Goal: Answer question/provide support

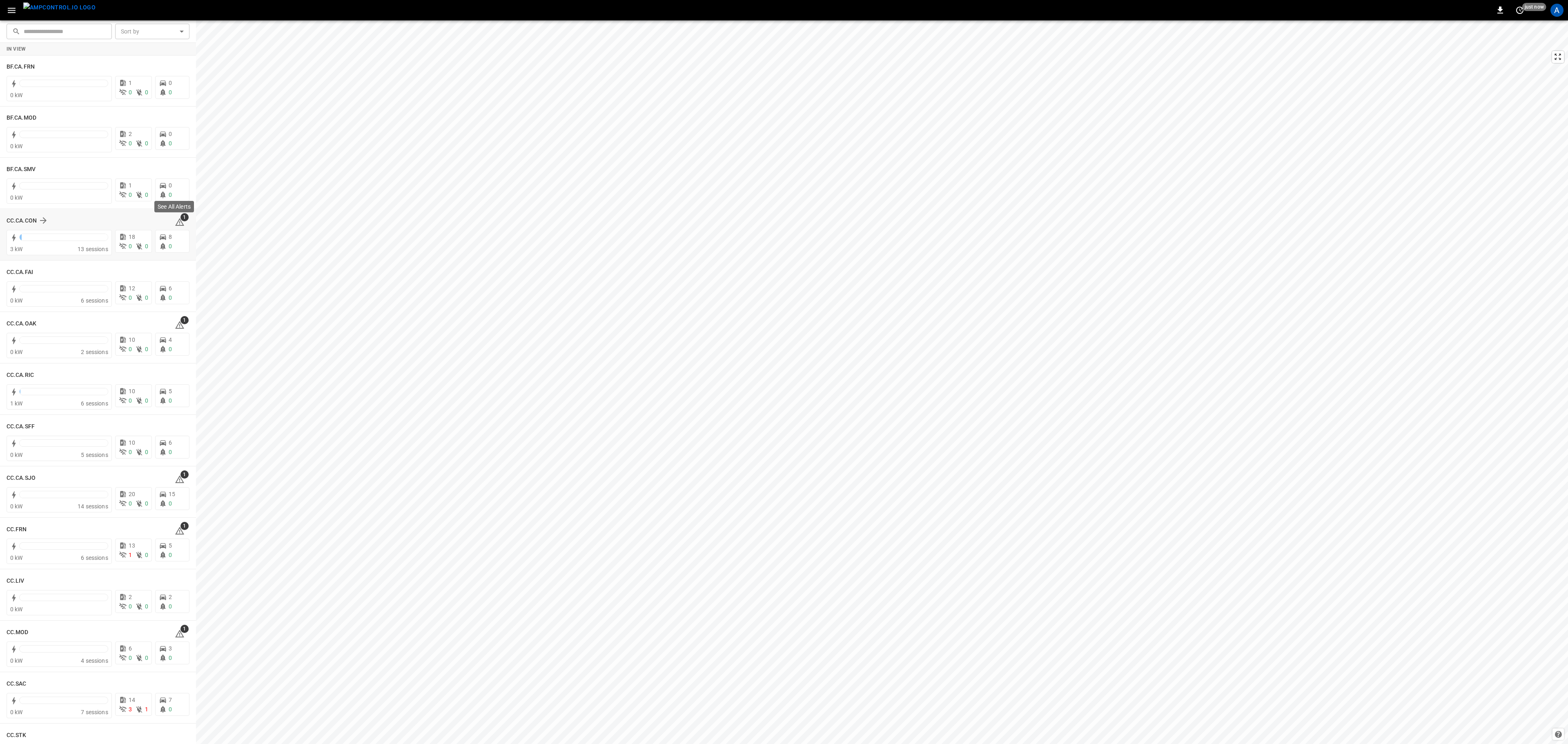
click at [181, 220] on span "1" at bounding box center [185, 217] width 8 height 8
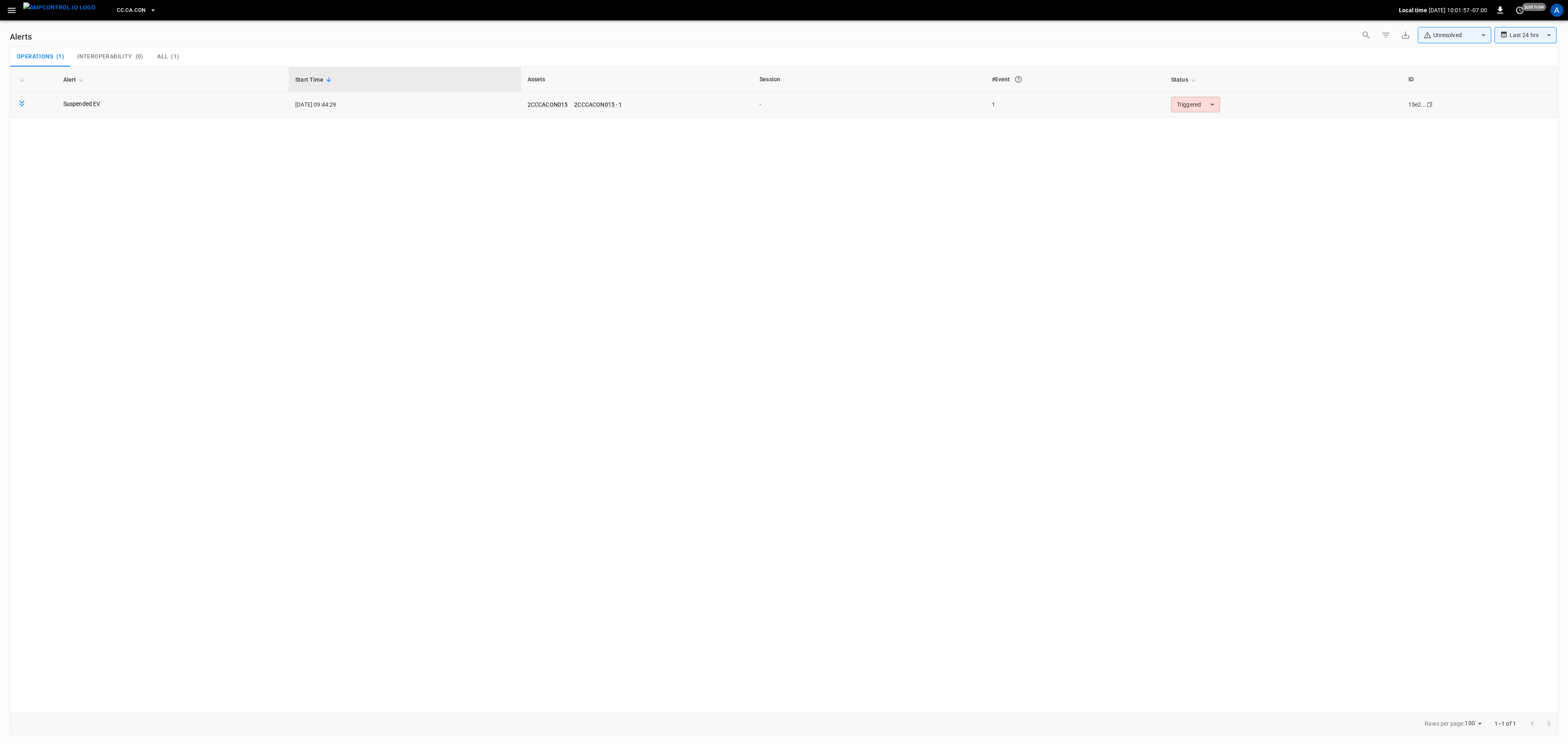
click at [1179, 109] on body "**********" at bounding box center [784, 370] width 1568 height 741
click at [1172, 121] on li "Resolved" at bounding box center [1194, 125] width 52 height 14
click at [16, 14] on icon "button" at bounding box center [11, 10] width 10 height 10
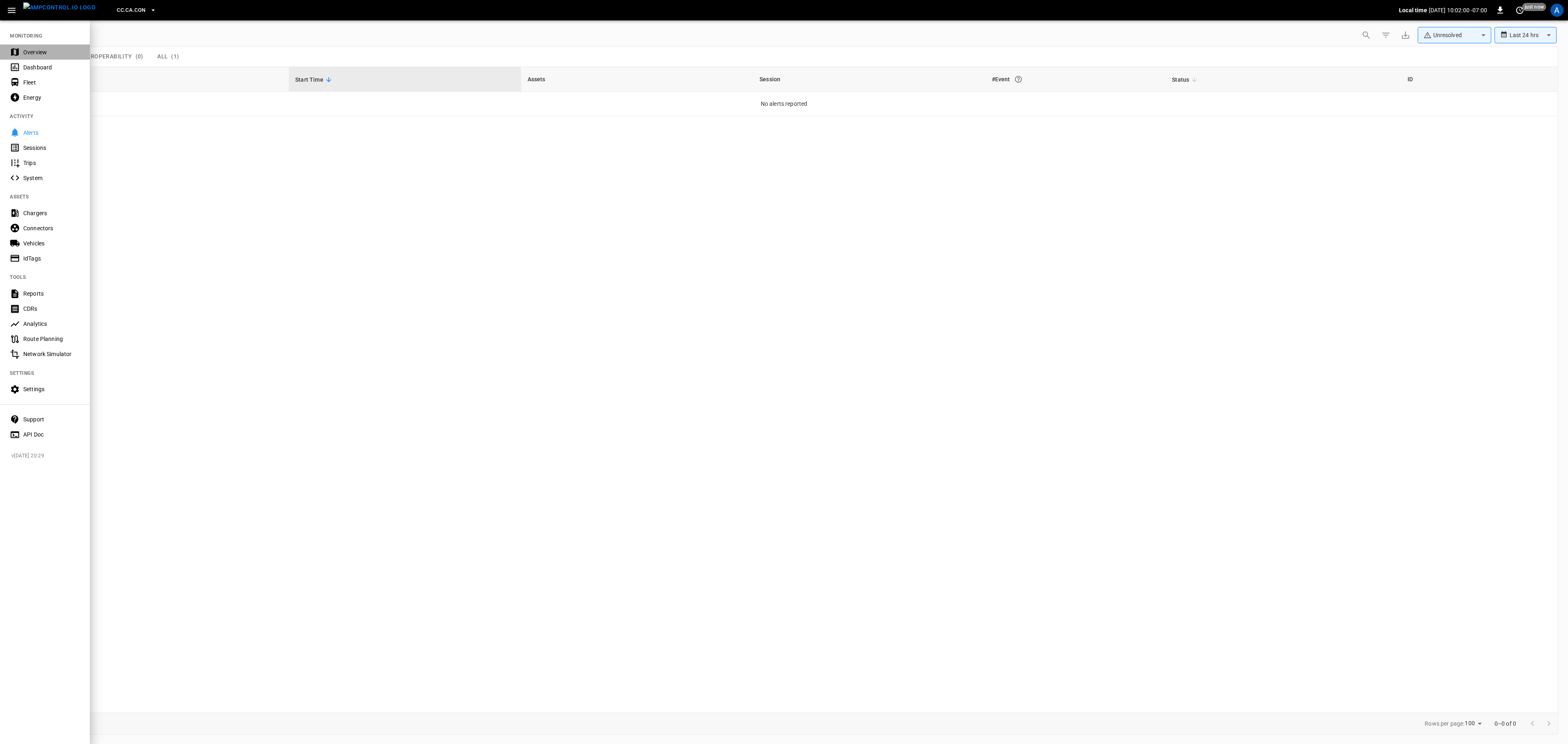
click at [42, 51] on div "Overview" at bounding box center [51, 52] width 57 height 8
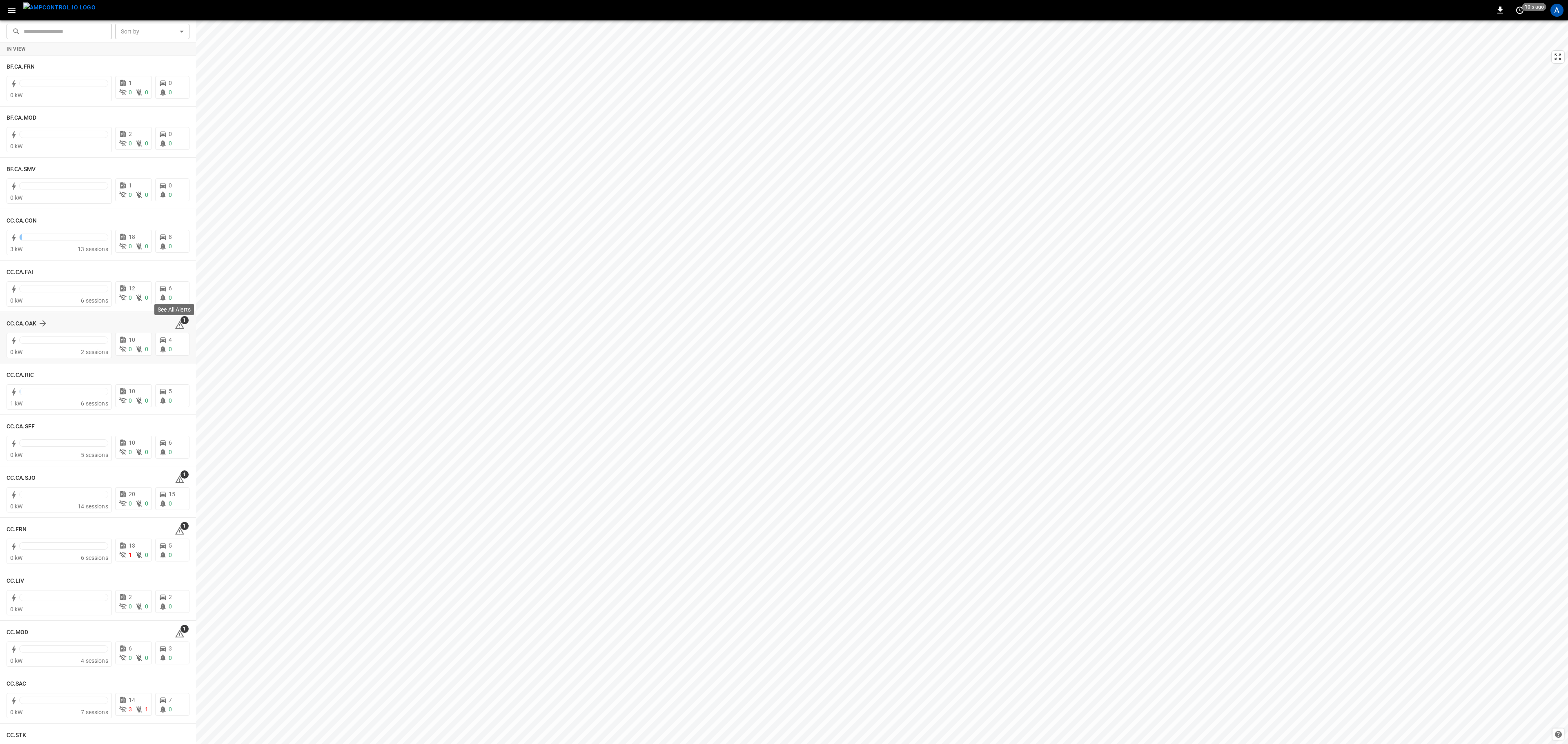
click at [174, 324] on icon at bounding box center [179, 324] width 10 height 10
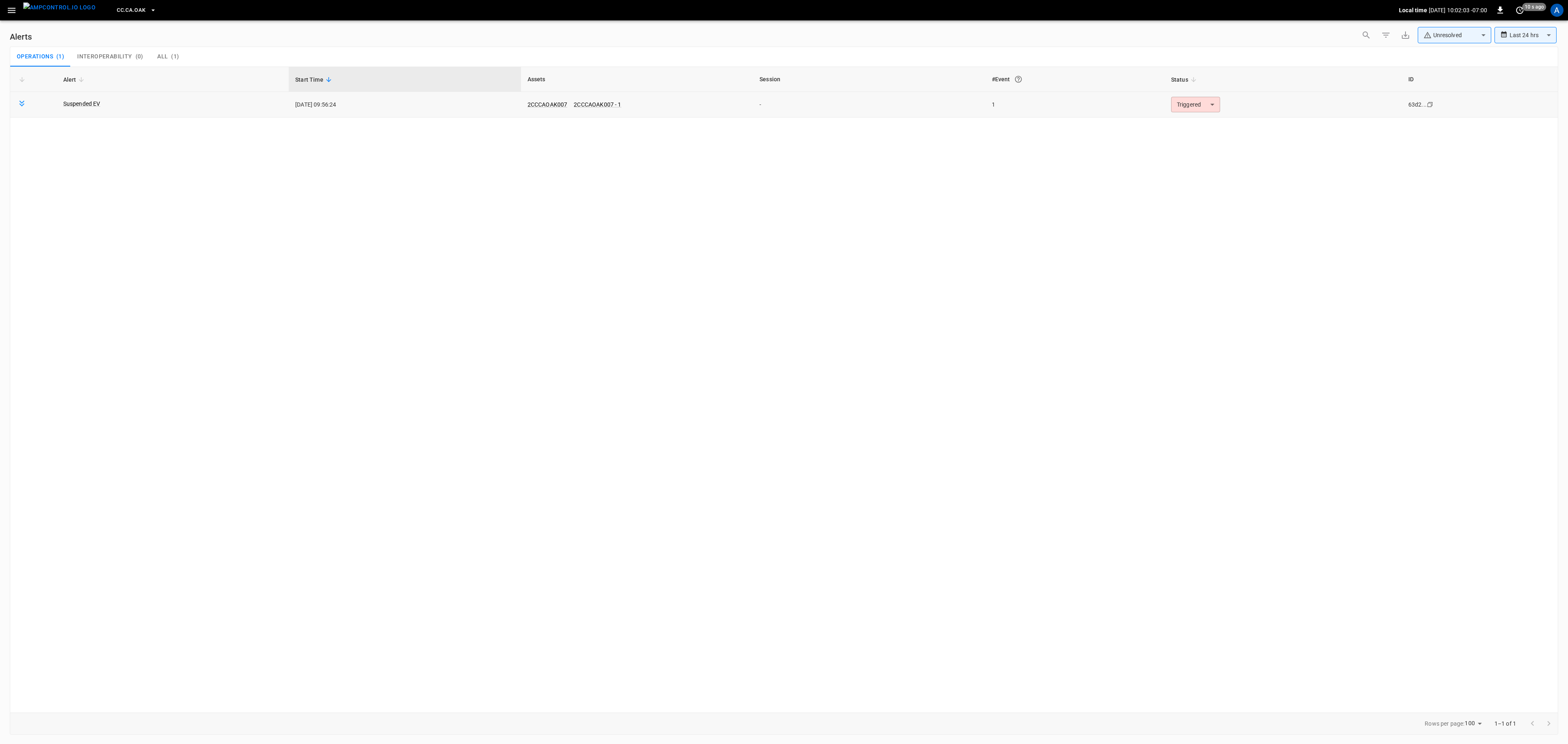
click at [1186, 109] on body "**********" at bounding box center [784, 370] width 1568 height 741
click at [1188, 125] on li "Resolved" at bounding box center [1194, 125] width 52 height 14
click at [9, 11] on icon "button" at bounding box center [11, 10] width 10 height 10
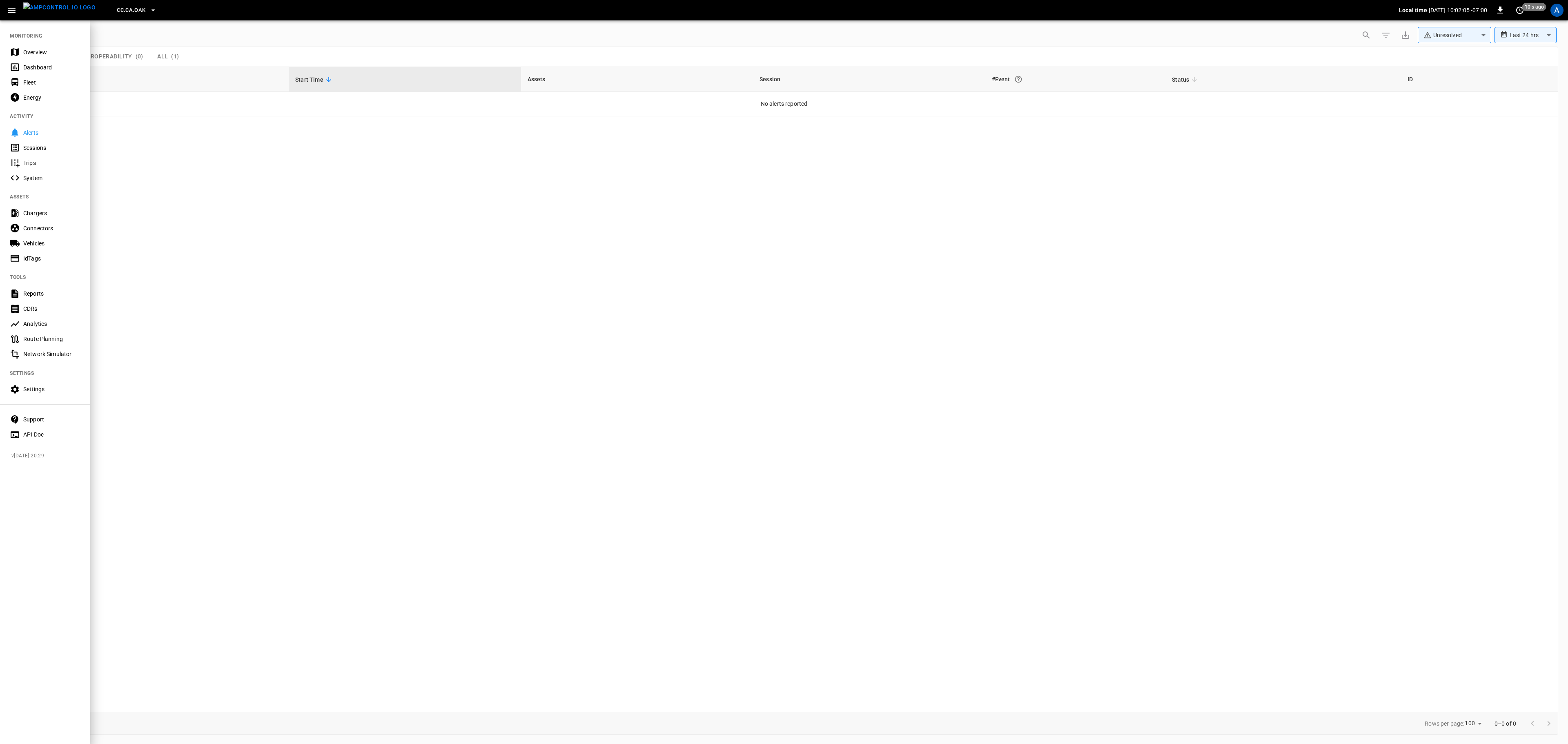
click at [48, 51] on div "Overview" at bounding box center [51, 52] width 57 height 8
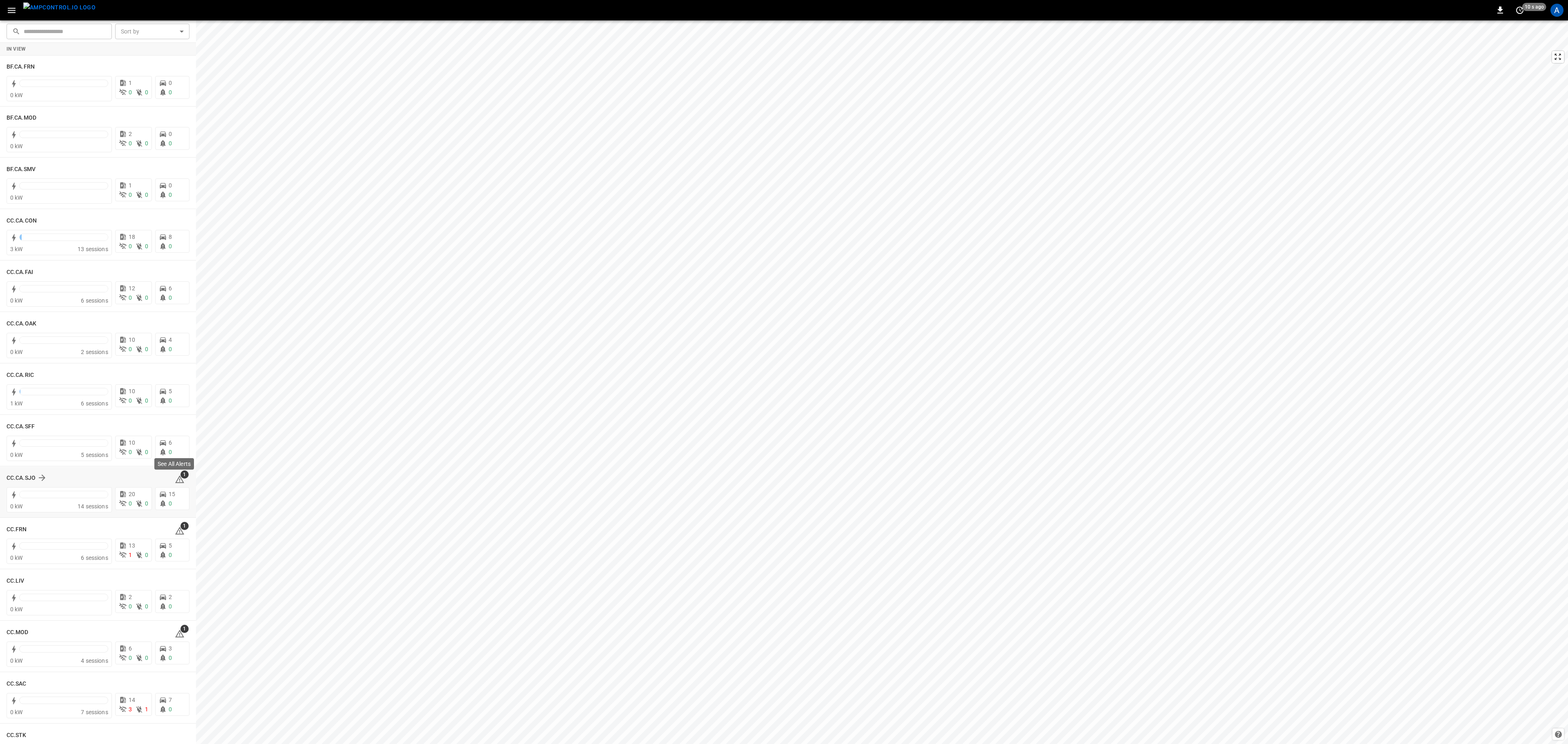
click at [181, 475] on span "1" at bounding box center [185, 474] width 8 height 8
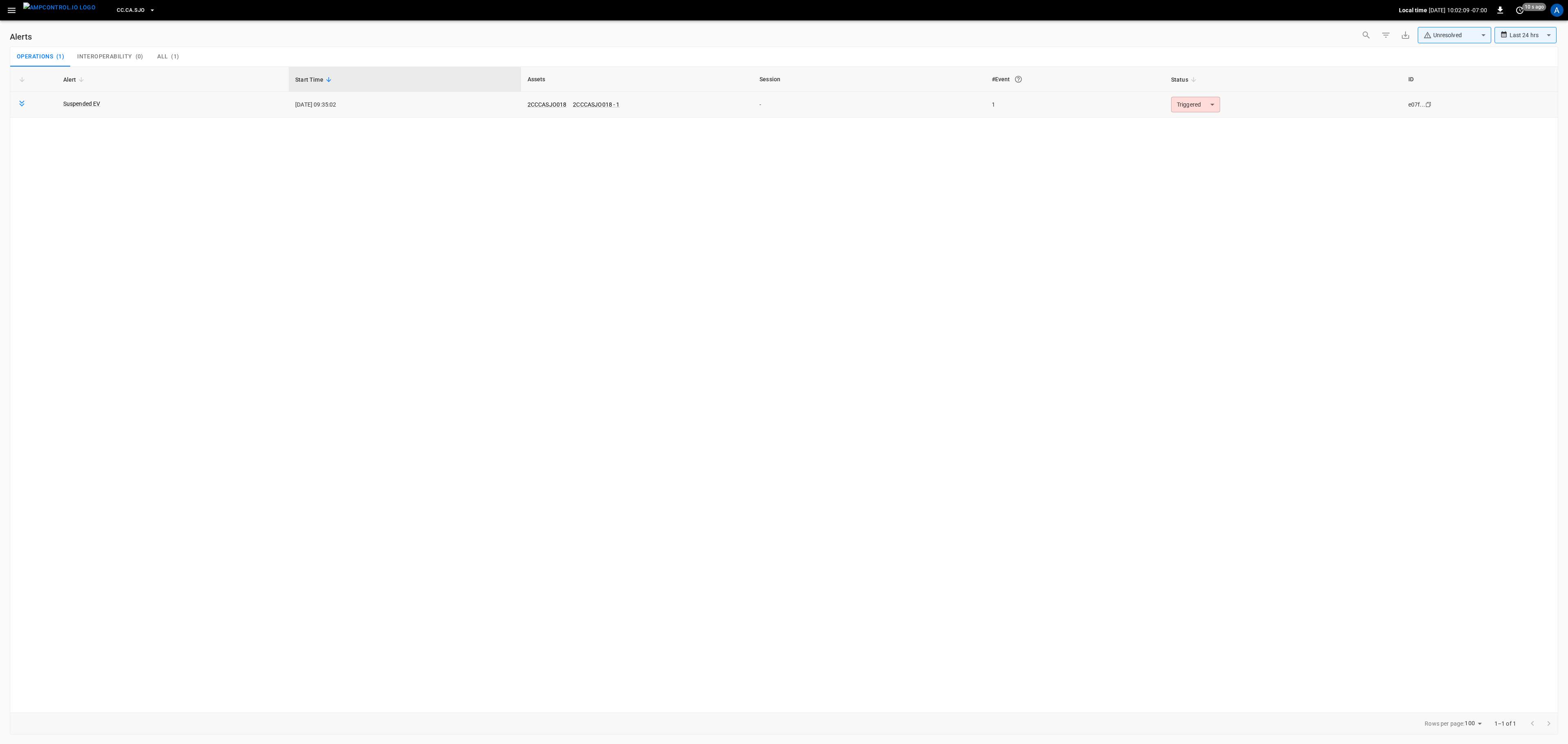
click at [1205, 105] on body "**********" at bounding box center [784, 370] width 1568 height 741
click at [1204, 127] on li "Resolved" at bounding box center [1194, 125] width 52 height 14
click at [10, 9] on icon "button" at bounding box center [11, 10] width 10 height 10
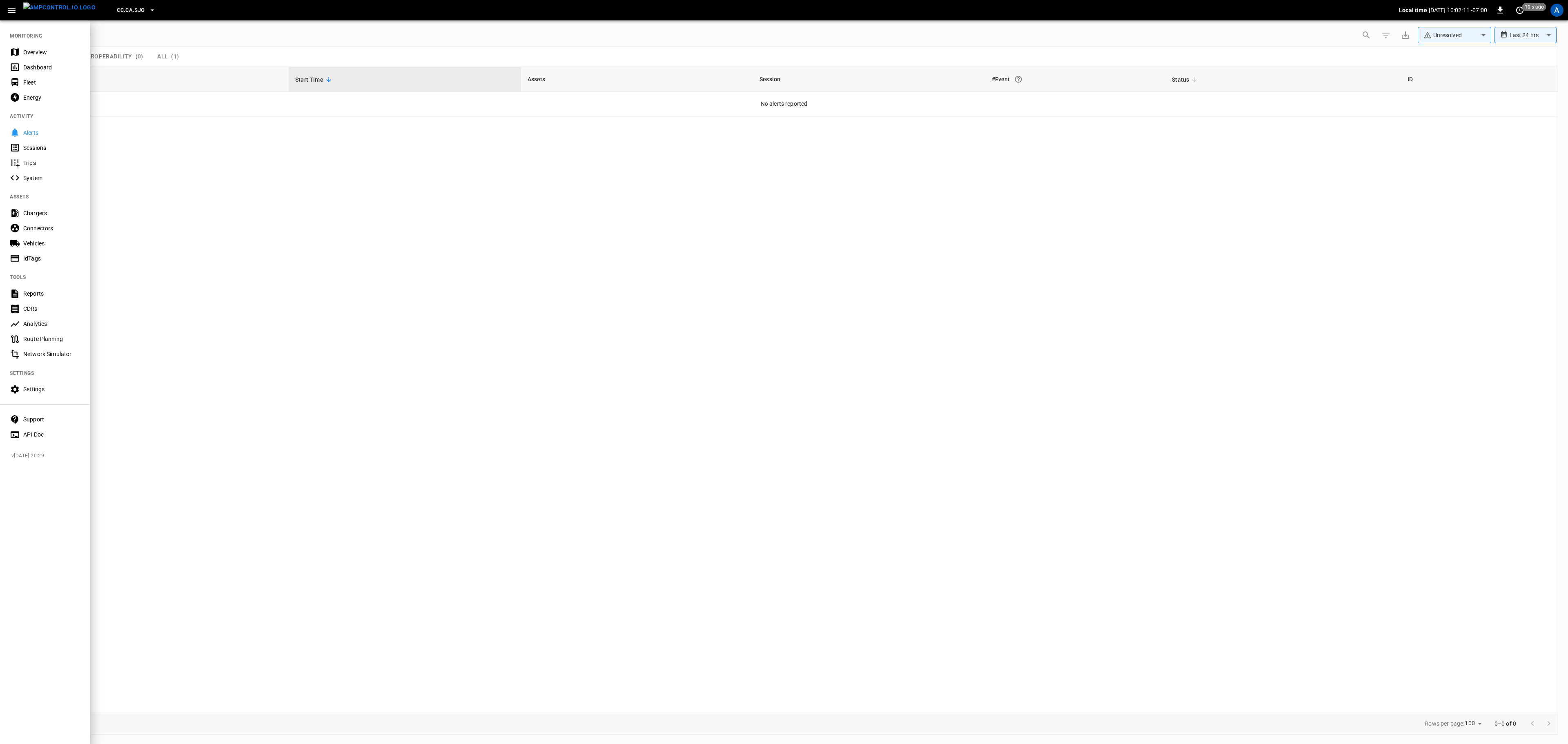
click at [47, 56] on div "Overview" at bounding box center [51, 52] width 57 height 8
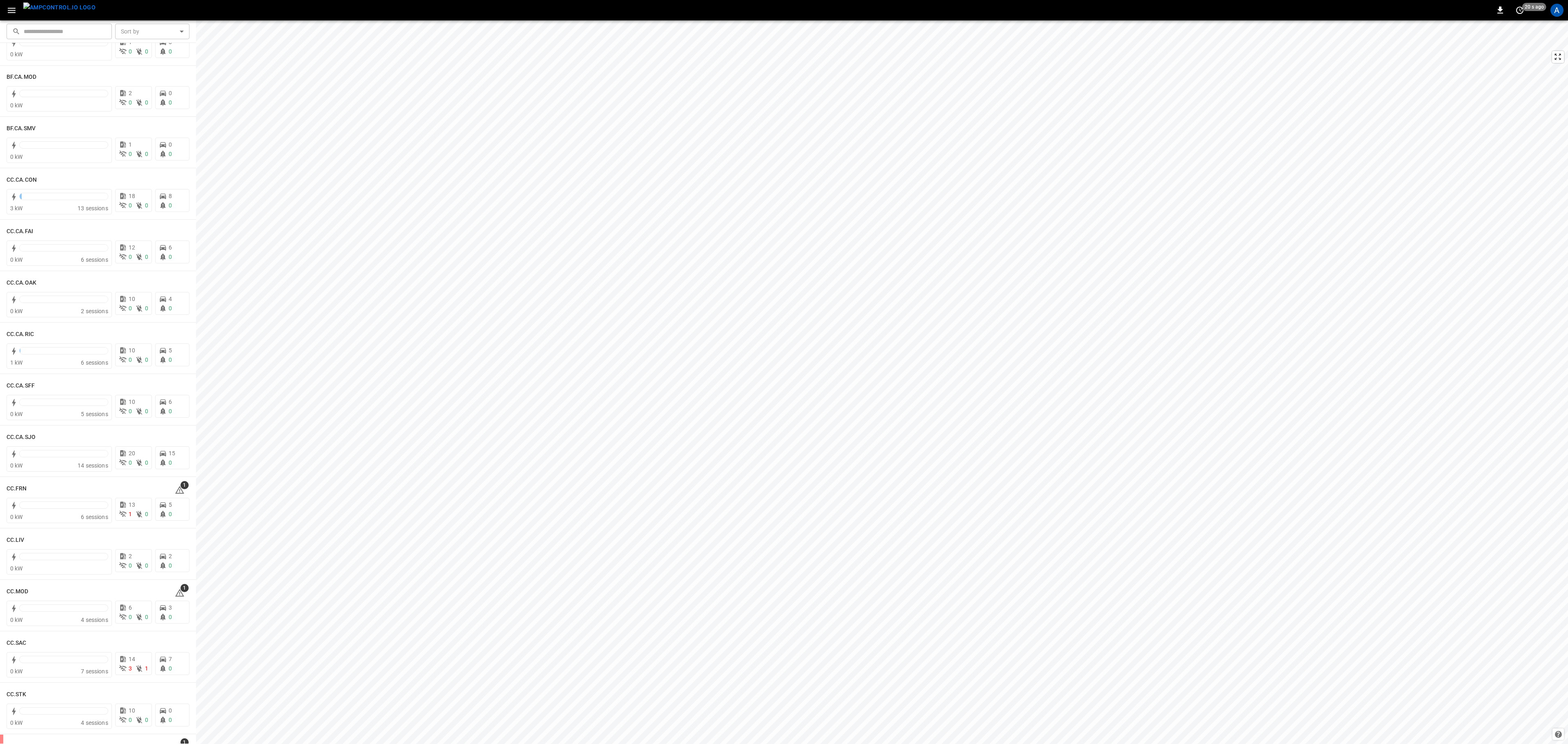
scroll to position [82, 0]
click at [174, 449] on icon at bounding box center [179, 448] width 10 height 10
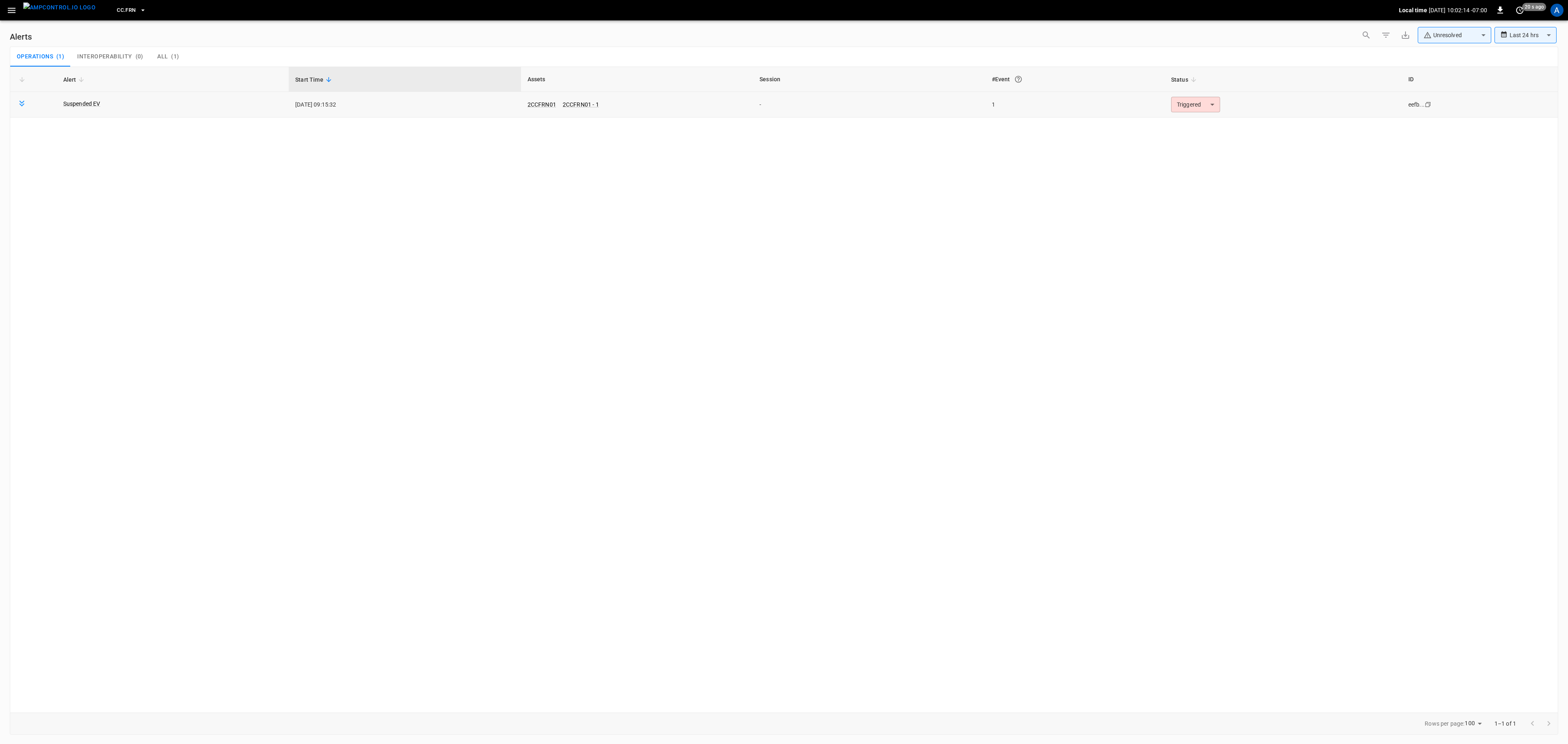
click at [1186, 104] on body "**********" at bounding box center [784, 370] width 1568 height 741
click at [1201, 125] on li "Resolved" at bounding box center [1194, 125] width 52 height 14
click at [13, 4] on button "button" at bounding box center [12, 10] width 17 height 15
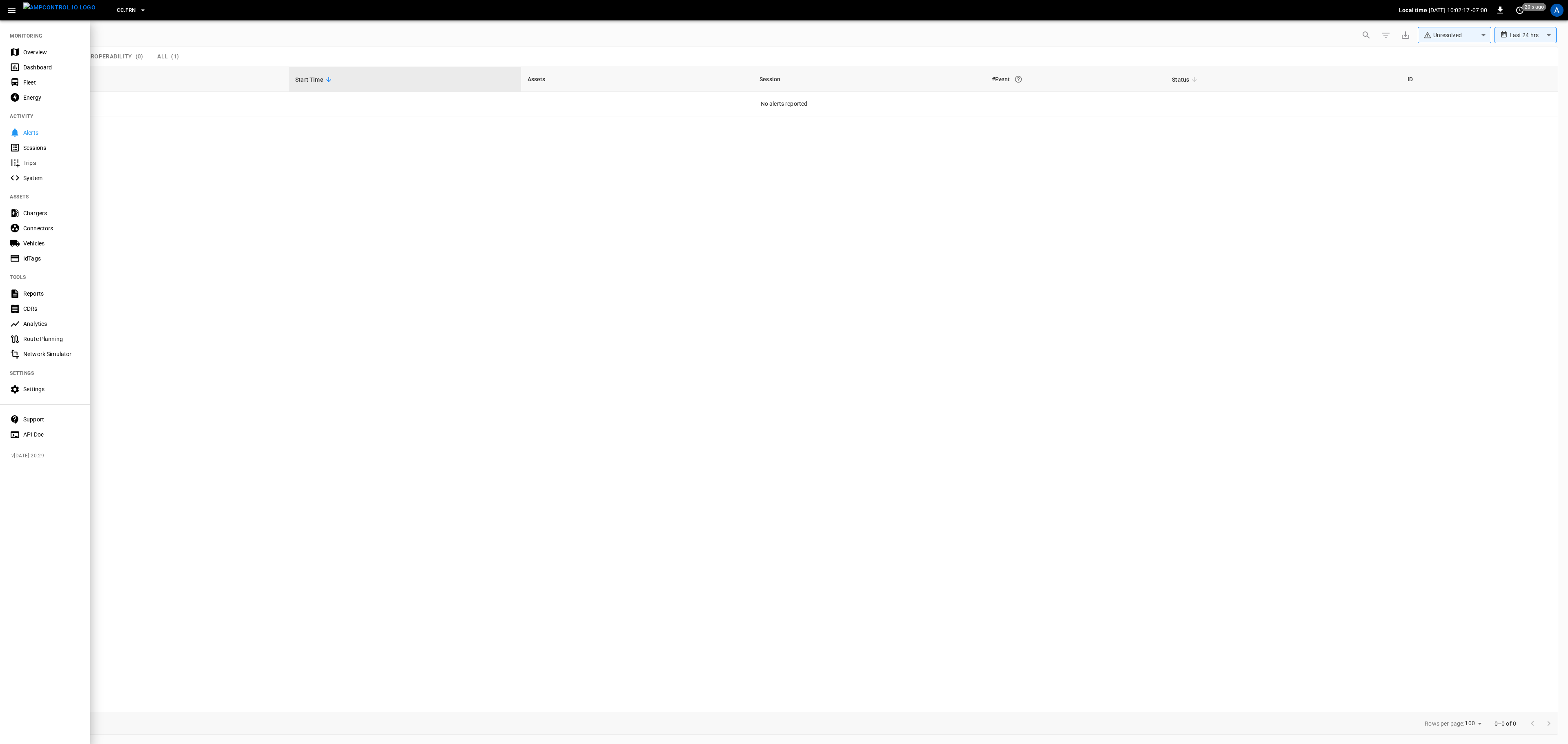
click at [32, 43] on nav "MONITORING Overview Dashboard Fleet Energy ACTIVITY Alerts Sessions Trips Syste…" at bounding box center [45, 232] width 90 height 426
click at [33, 49] on div "Overview" at bounding box center [51, 52] width 57 height 8
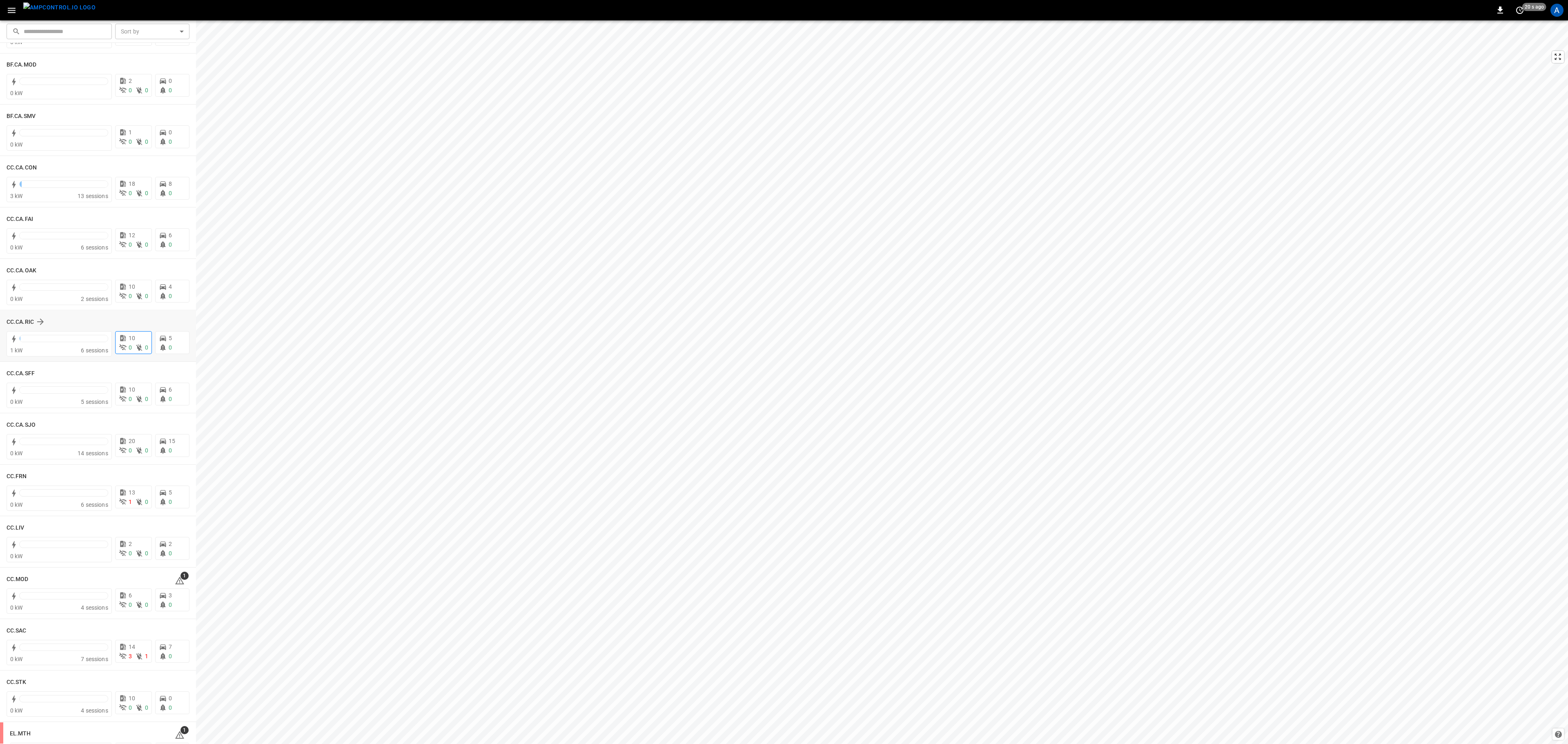
scroll to position [82, 0]
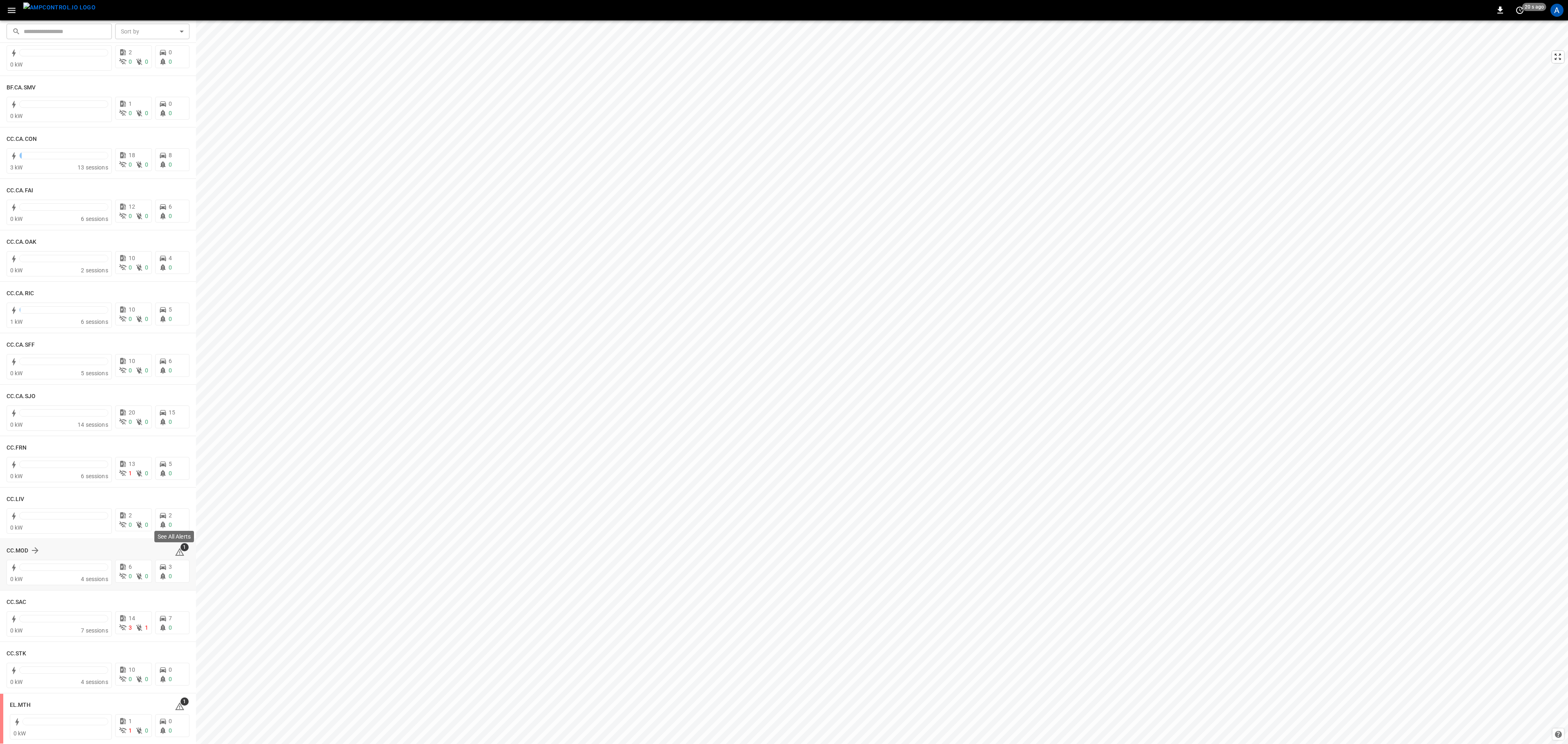
click at [174, 550] on icon at bounding box center [179, 552] width 10 height 10
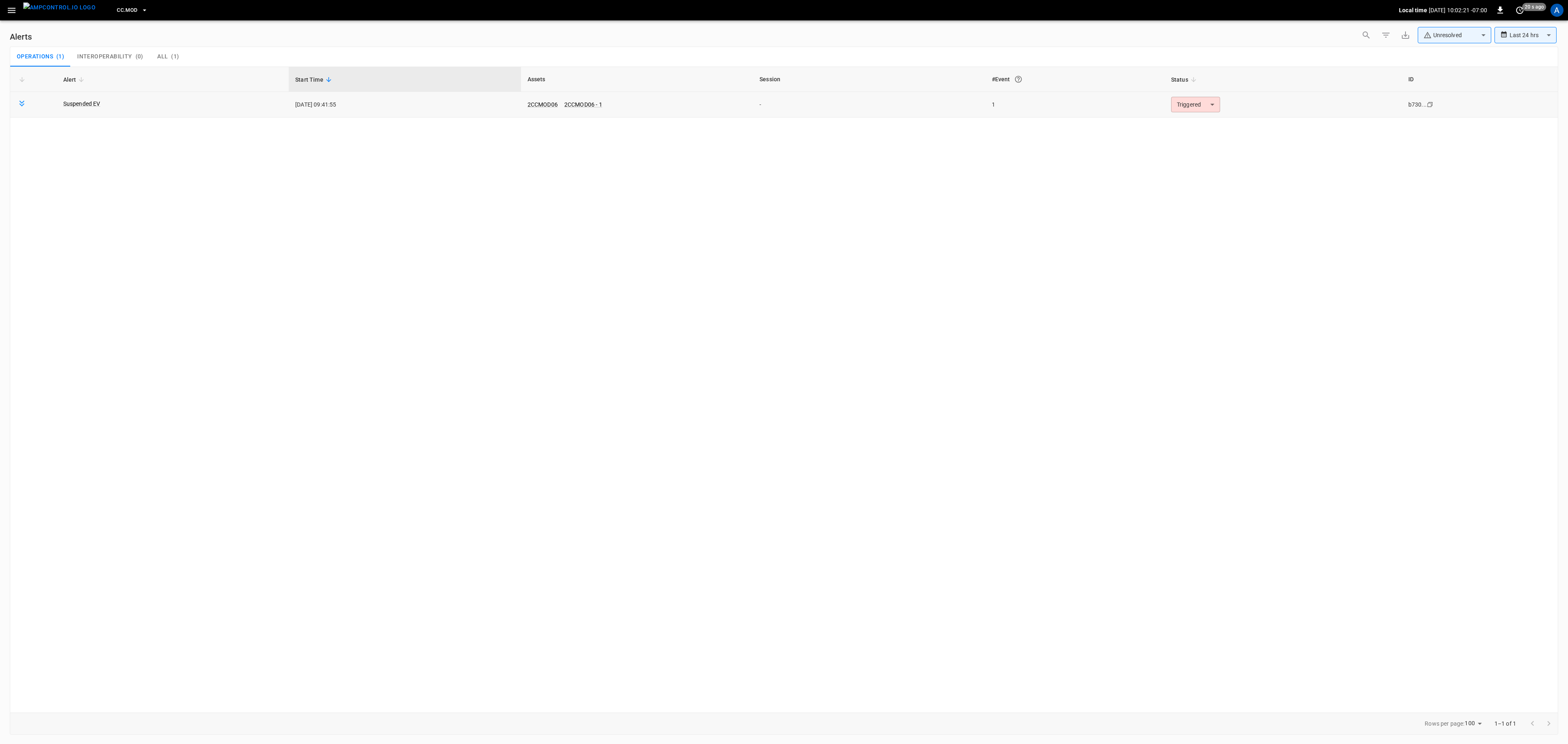
click at [1194, 115] on td "Triggered ********* ​" at bounding box center [1284, 105] width 237 height 26
click at [1195, 103] on body "**********" at bounding box center [784, 370] width 1568 height 741
click at [1200, 122] on li "Resolved" at bounding box center [1194, 125] width 52 height 14
click at [6, 7] on button "button" at bounding box center [12, 10] width 17 height 15
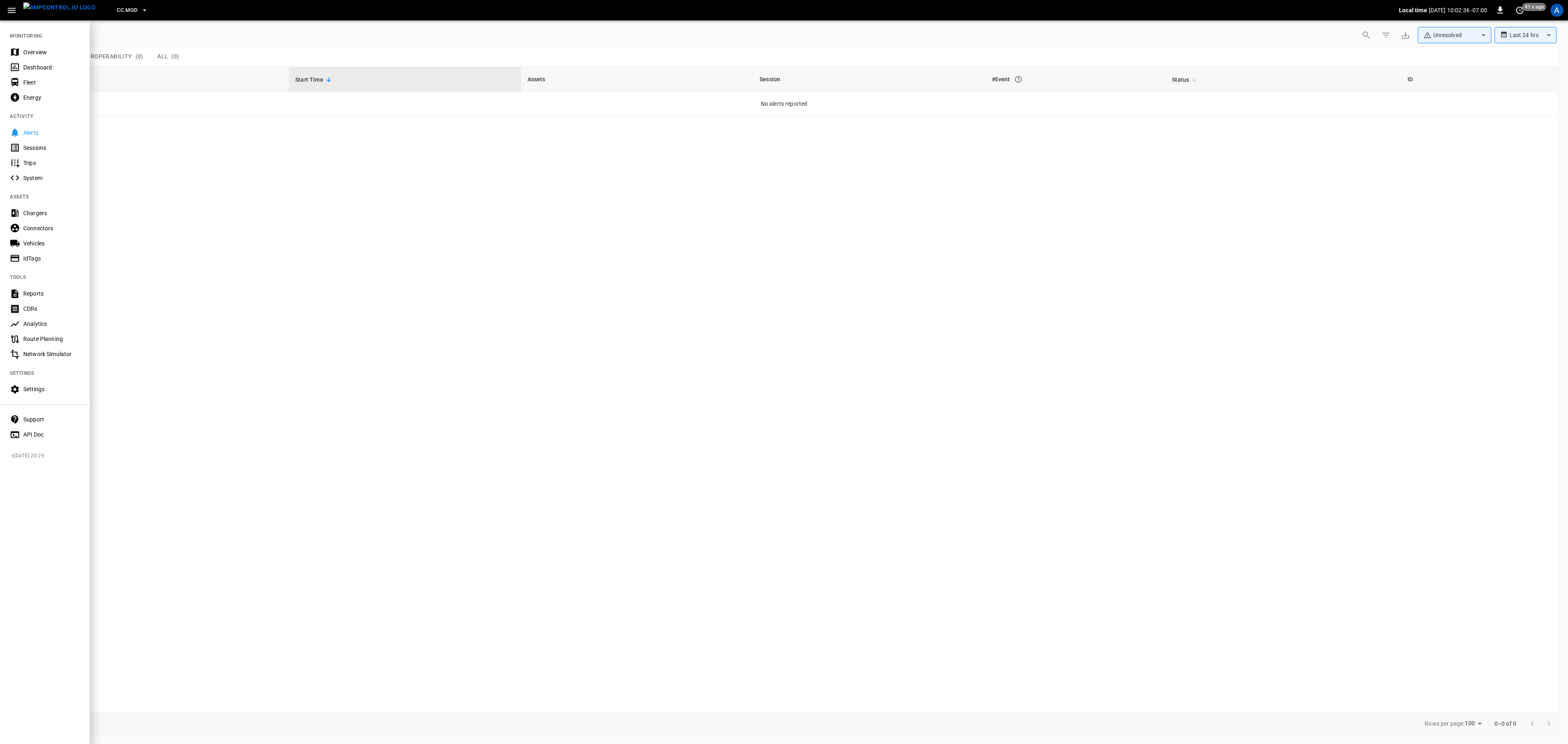
click at [26, 46] on div "Overview" at bounding box center [45, 52] width 90 height 15
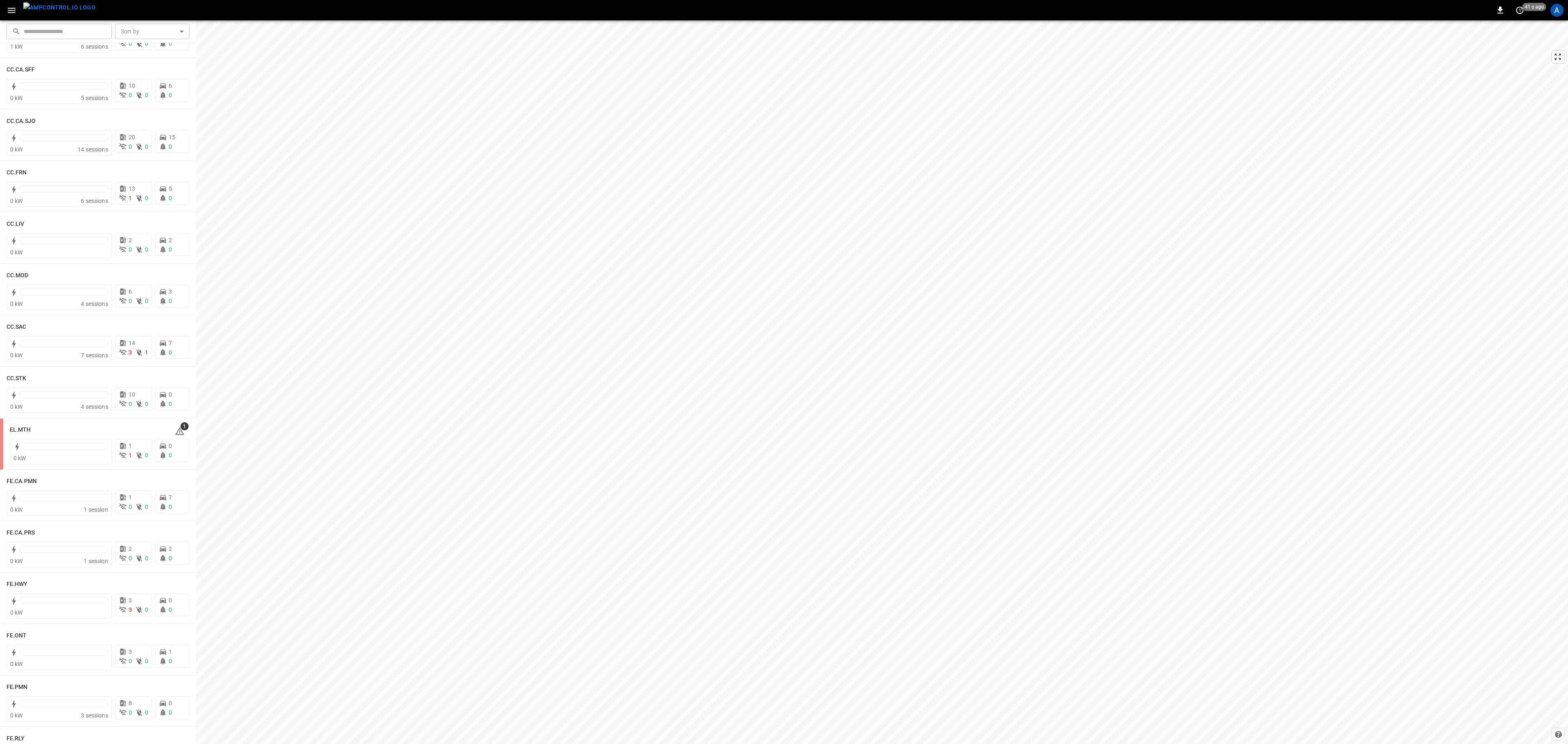
scroll to position [408, 0]
click at [175, 375] on div "See All Alerts" at bounding box center [174, 366] width 41 height 18
click at [177, 379] on icon at bounding box center [179, 379] width 10 height 10
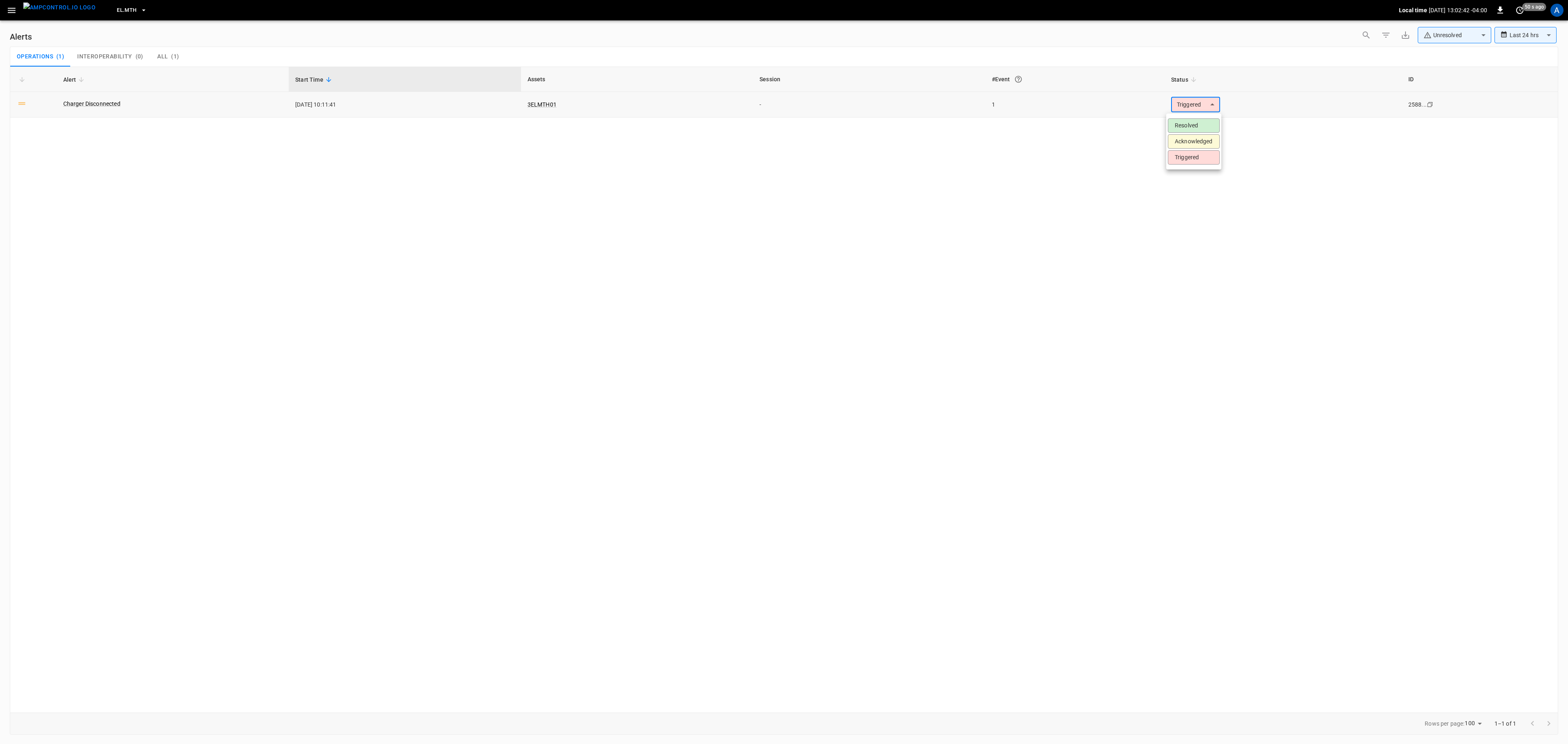
click at [1186, 108] on body "**********" at bounding box center [784, 370] width 1568 height 741
click at [1192, 127] on li "Resolved" at bounding box center [1194, 125] width 52 height 14
click at [9, 11] on icon "button" at bounding box center [11, 10] width 10 height 10
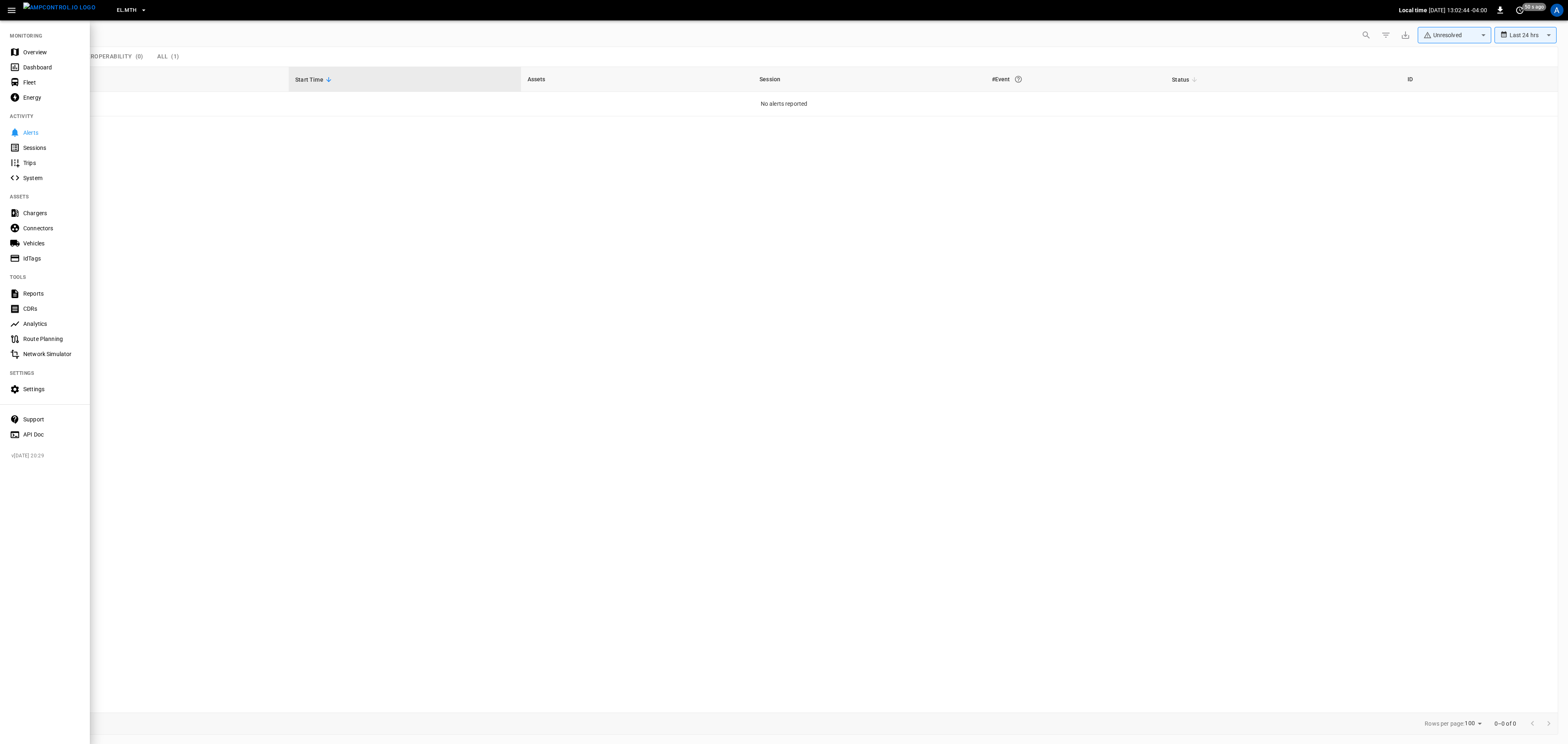
click at [43, 54] on div "Overview" at bounding box center [51, 52] width 57 height 8
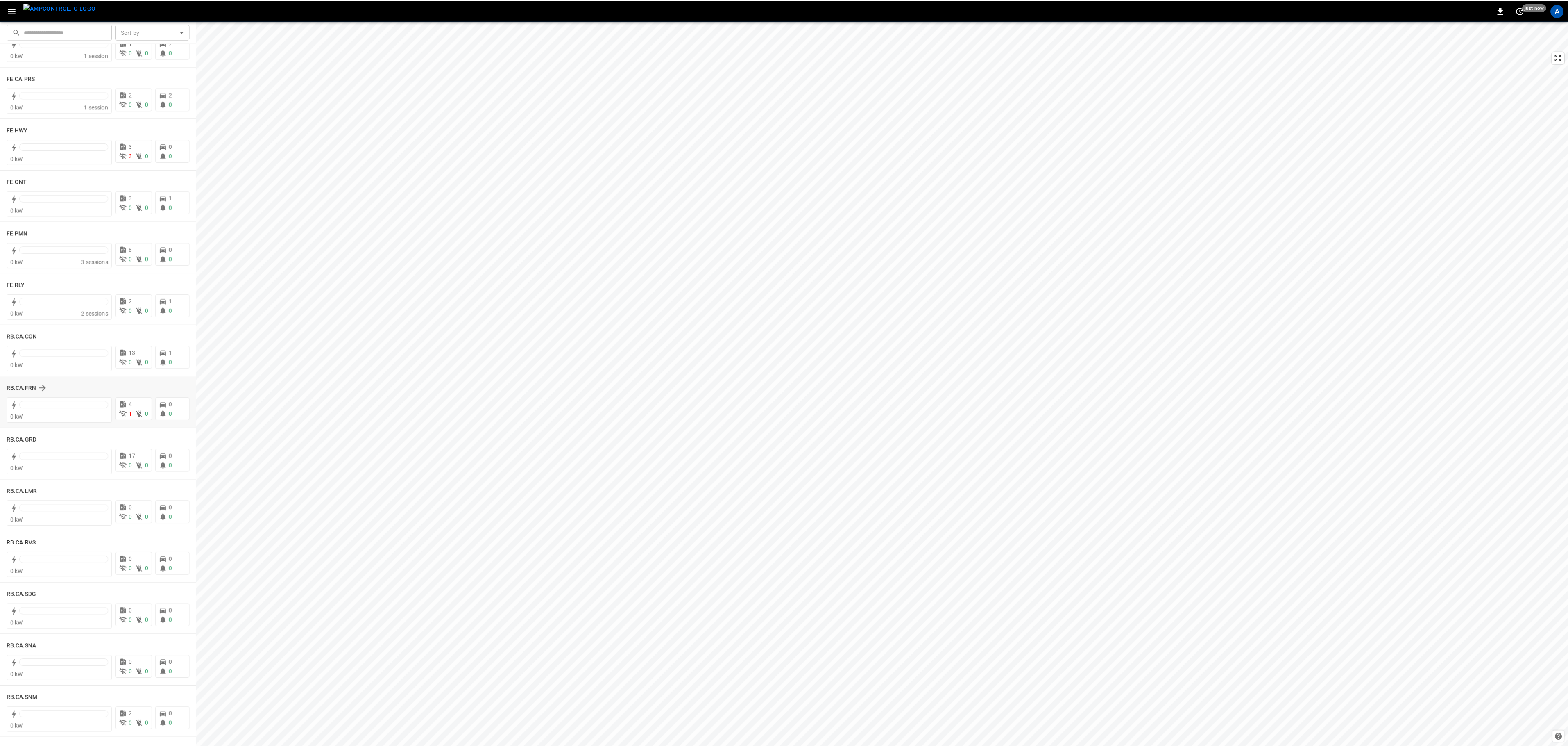
scroll to position [323, 0]
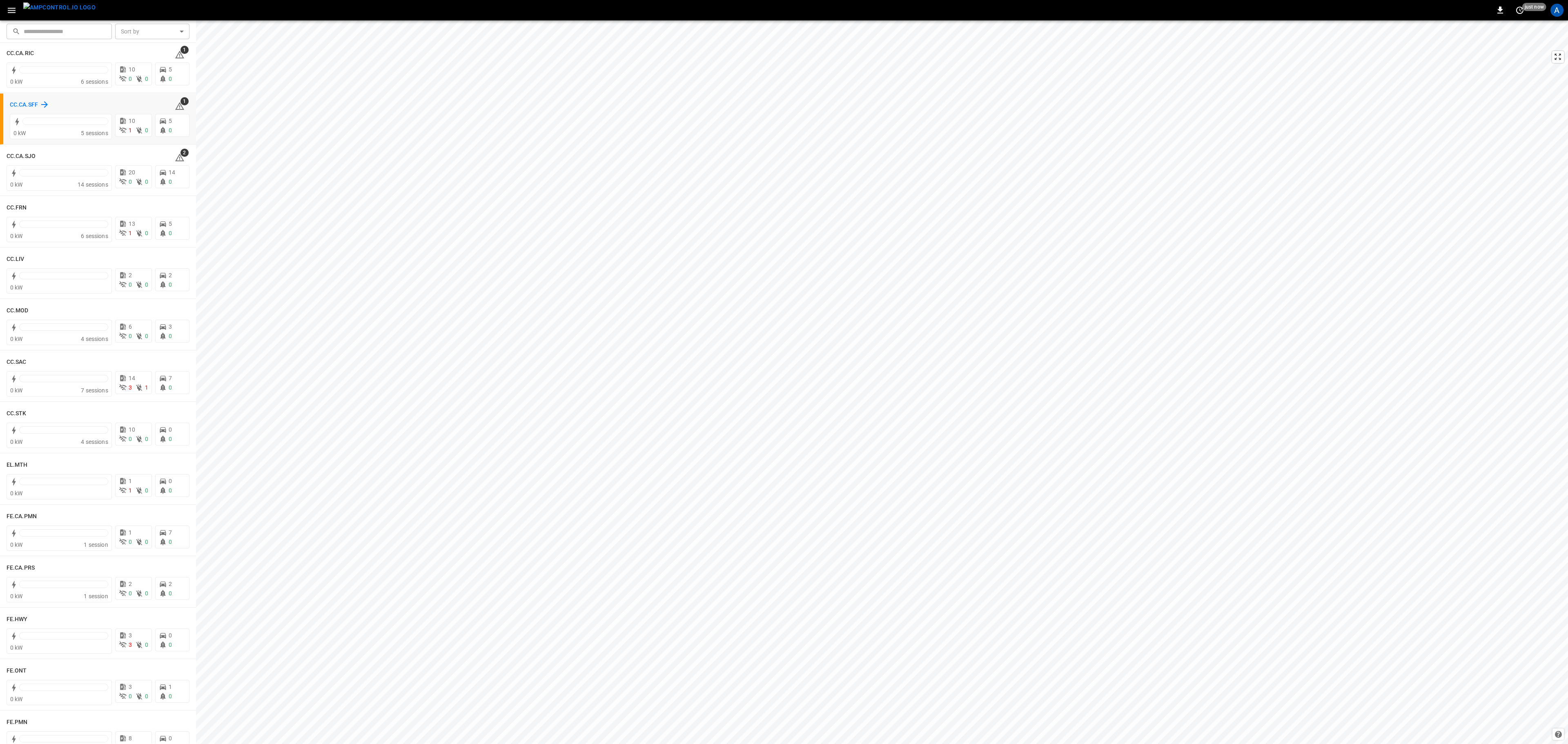
click at [23, 107] on h6 "CC.CA.SFF" at bounding box center [24, 105] width 28 height 9
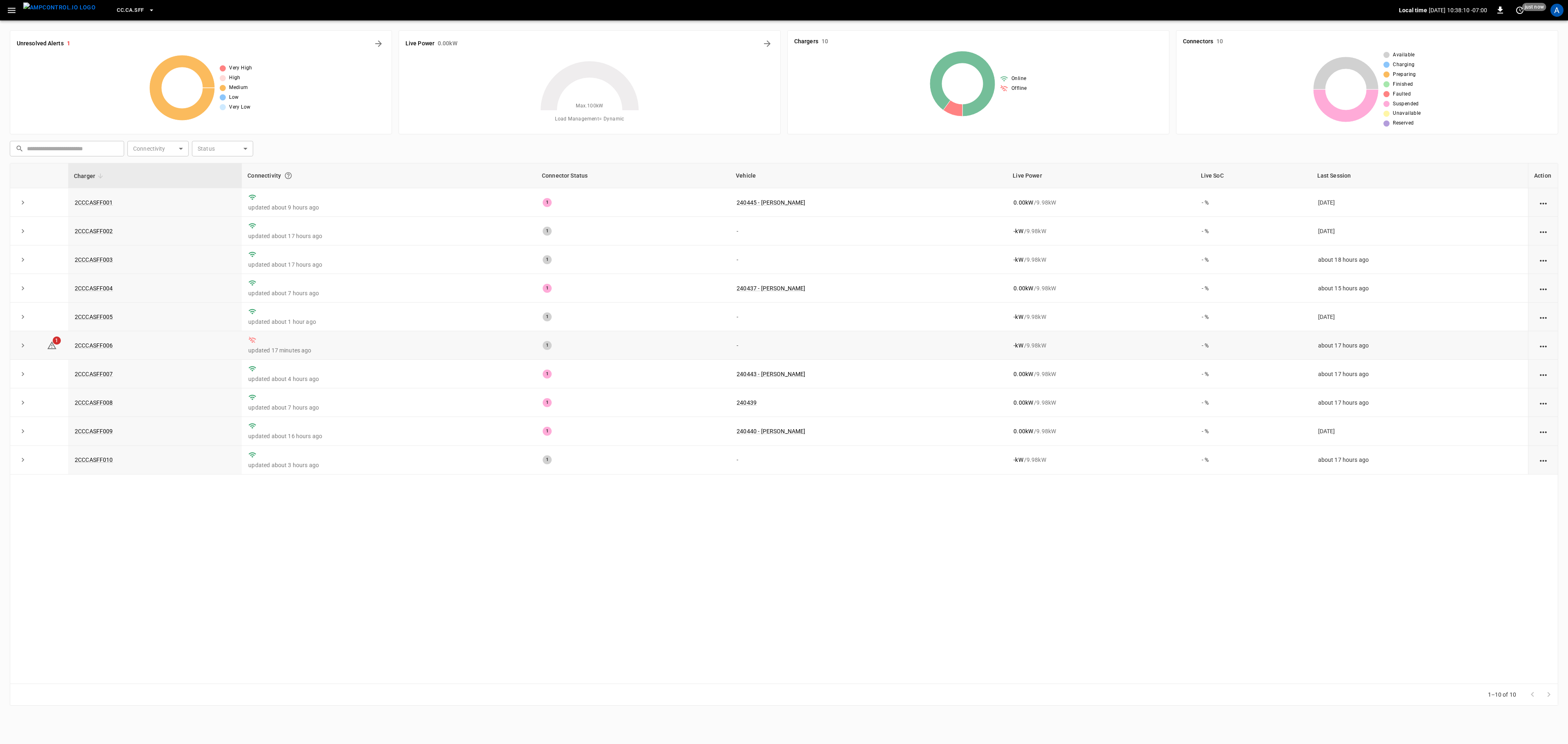
click at [102, 344] on td "2CCCASFF006" at bounding box center [155, 345] width 173 height 29
click at [104, 351] on link "2CCCASFF006" at bounding box center [93, 345] width 42 height 10
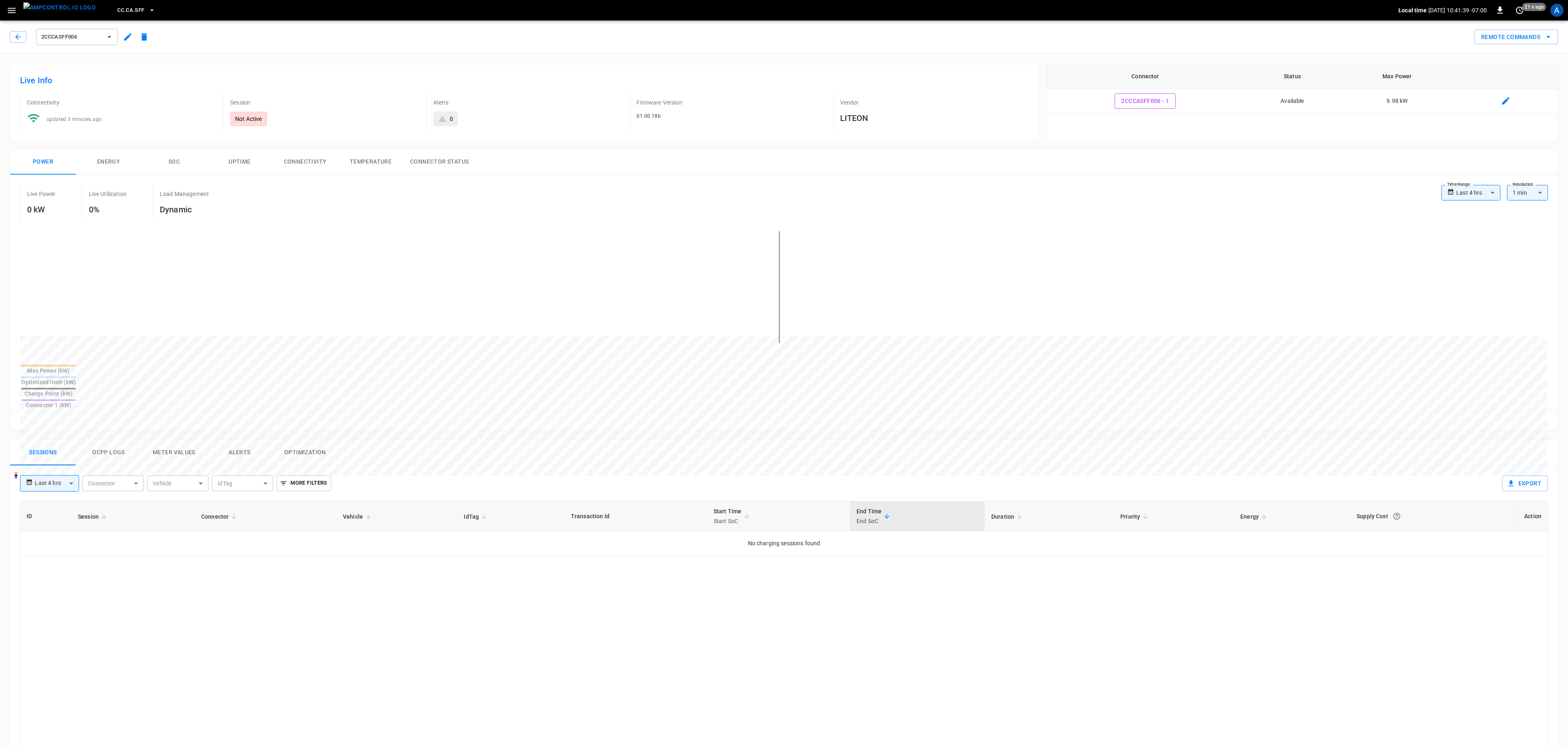
click at [250, 439] on button "Alerts" at bounding box center [240, 452] width 65 height 26
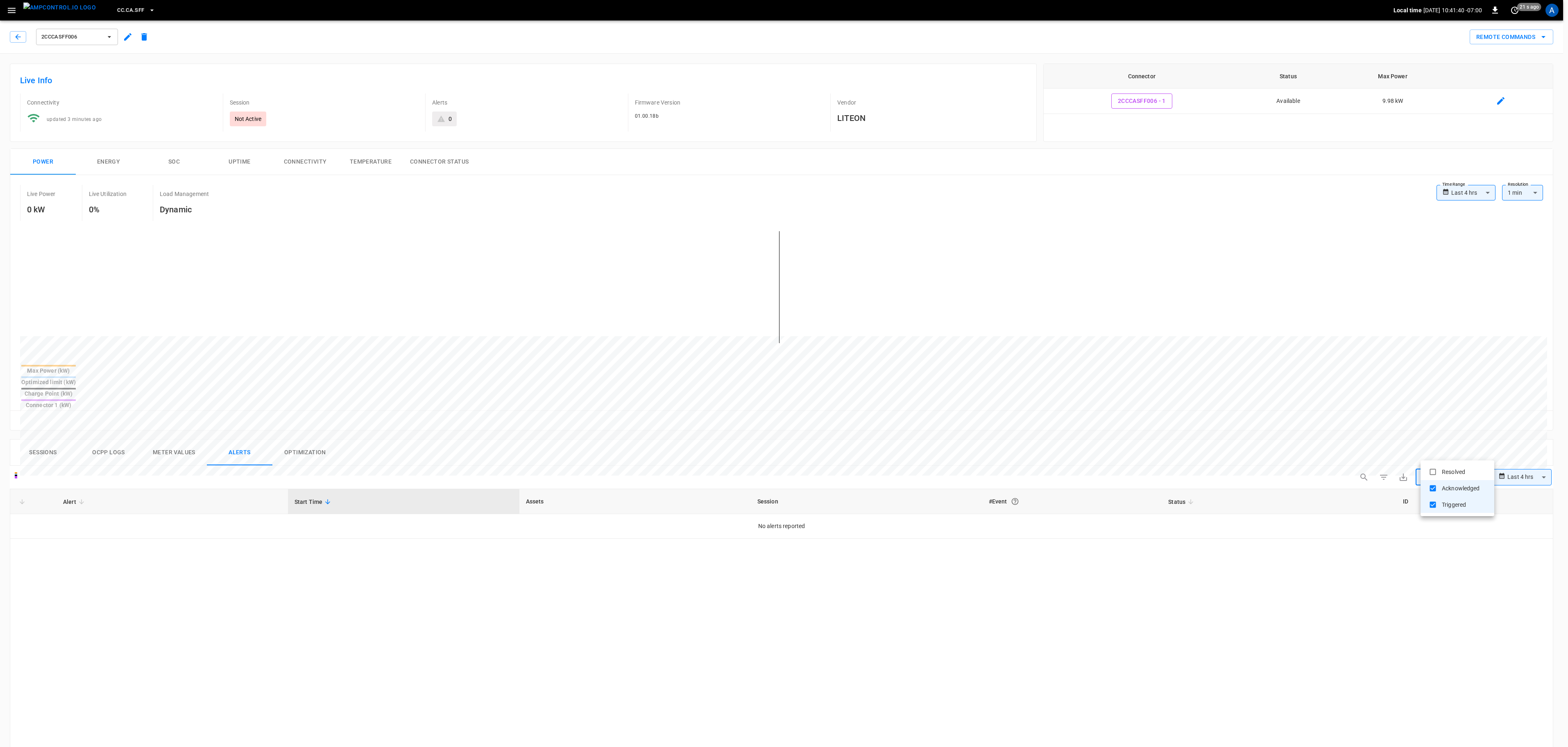
click at [1438, 451] on body "**********" at bounding box center [784, 588] width 1568 height 1176
type input "**********"
click at [123, 501] on div at bounding box center [786, 374] width 1573 height 747
click at [107, 502] on div at bounding box center [784, 374] width 1568 height 747
click at [107, 520] on link "Charger Disconnected" at bounding box center [92, 526] width 61 height 11
